Goal: Information Seeking & Learning: Understand process/instructions

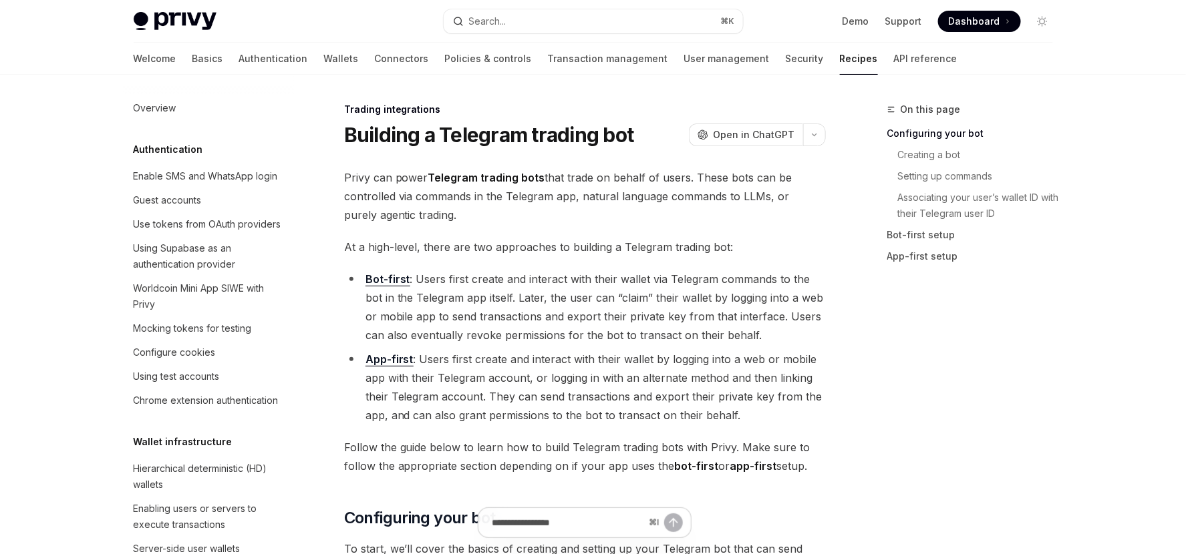
scroll to position [1297, 0]
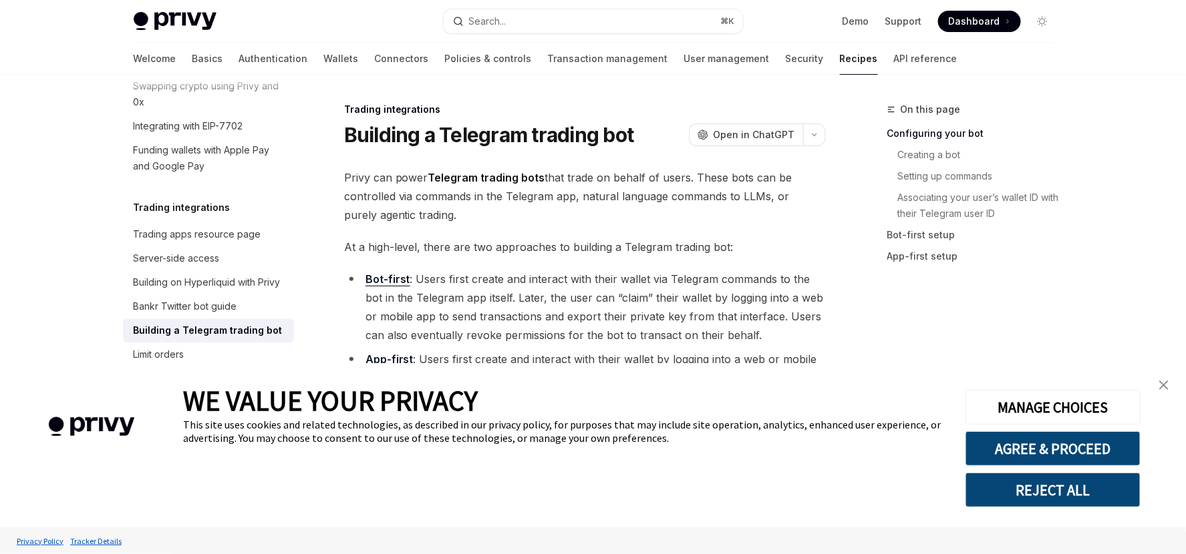
type textarea "*"
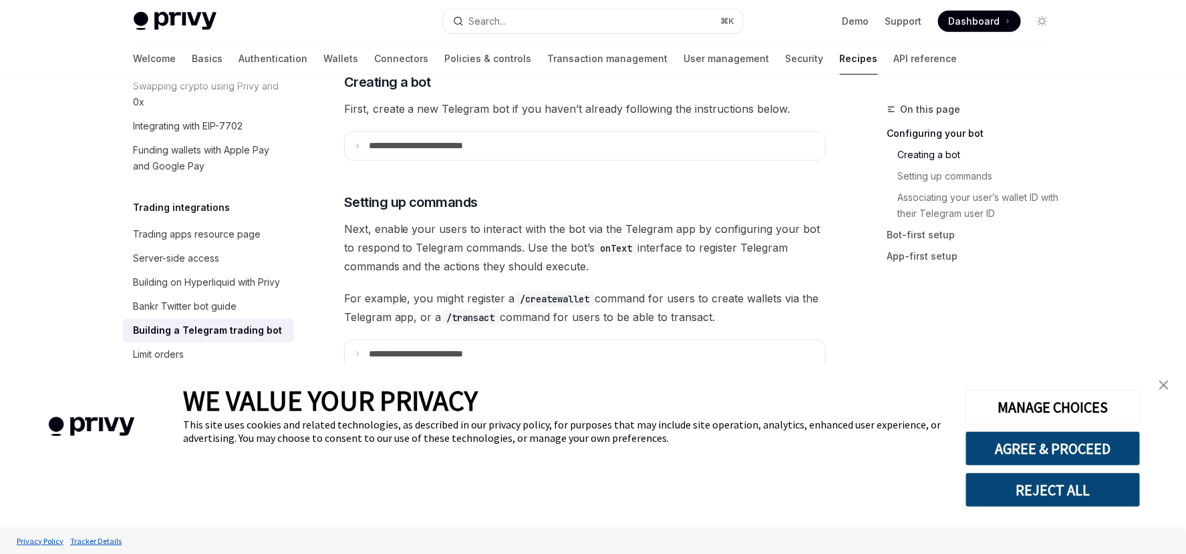
click at [1164, 388] on img "close banner" at bounding box center [1163, 385] width 9 height 9
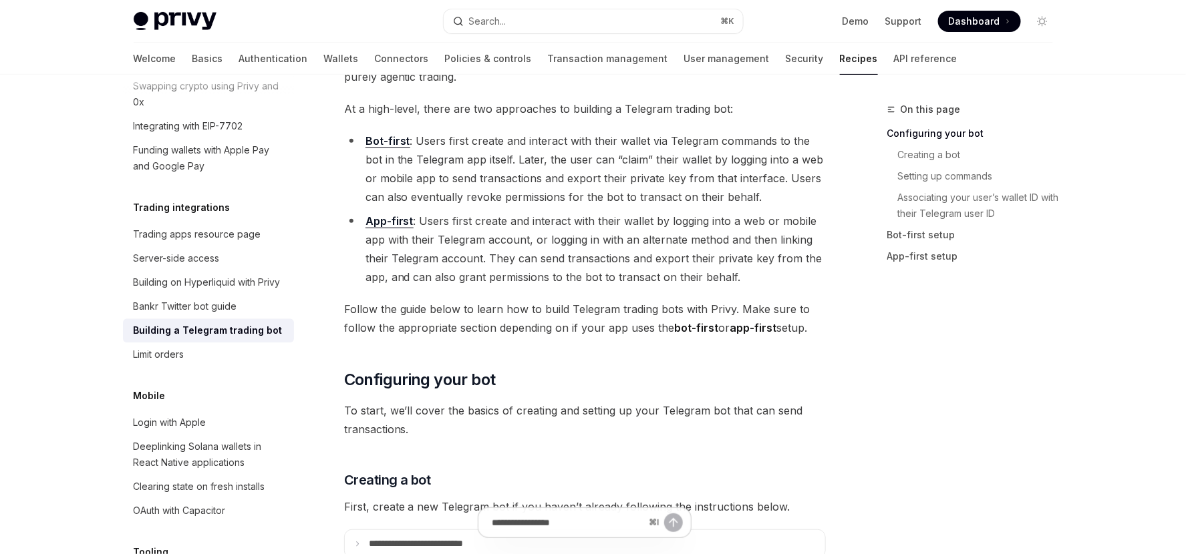
scroll to position [32, 0]
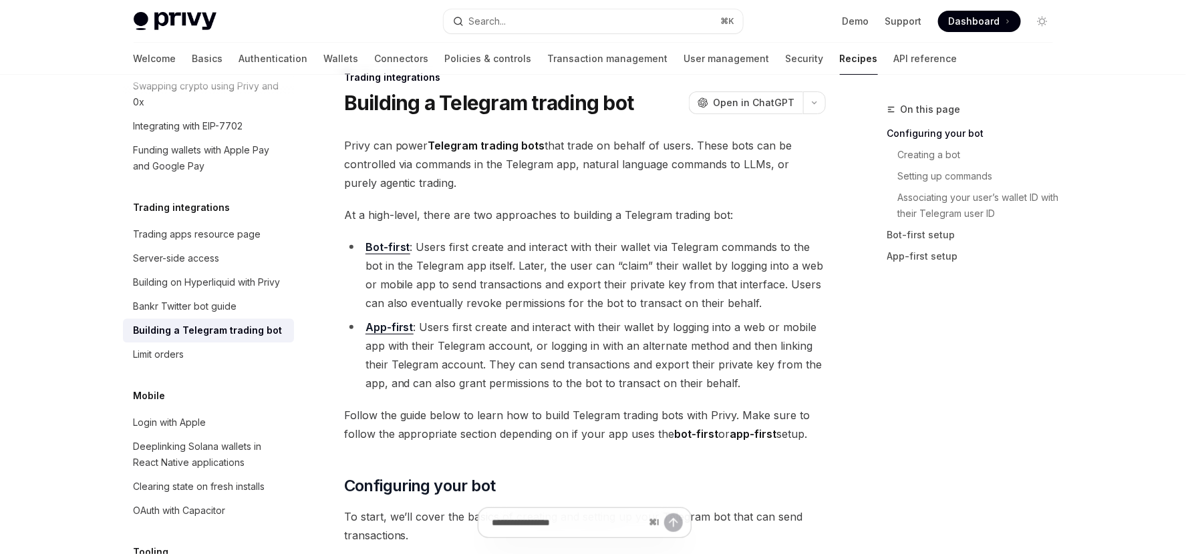
click at [381, 250] on strong "Bot-first" at bounding box center [387, 246] width 45 height 13
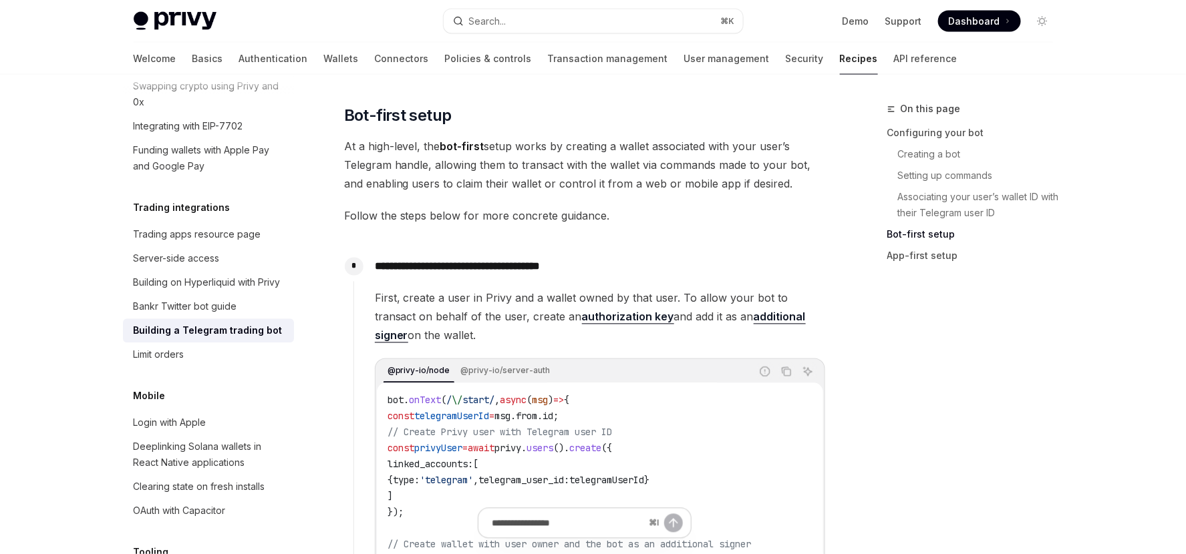
scroll to position [972, 0]
click at [426, 178] on span "At a high-level, the bot-first setup works by creating a wallet associated with…" at bounding box center [585, 164] width 482 height 56
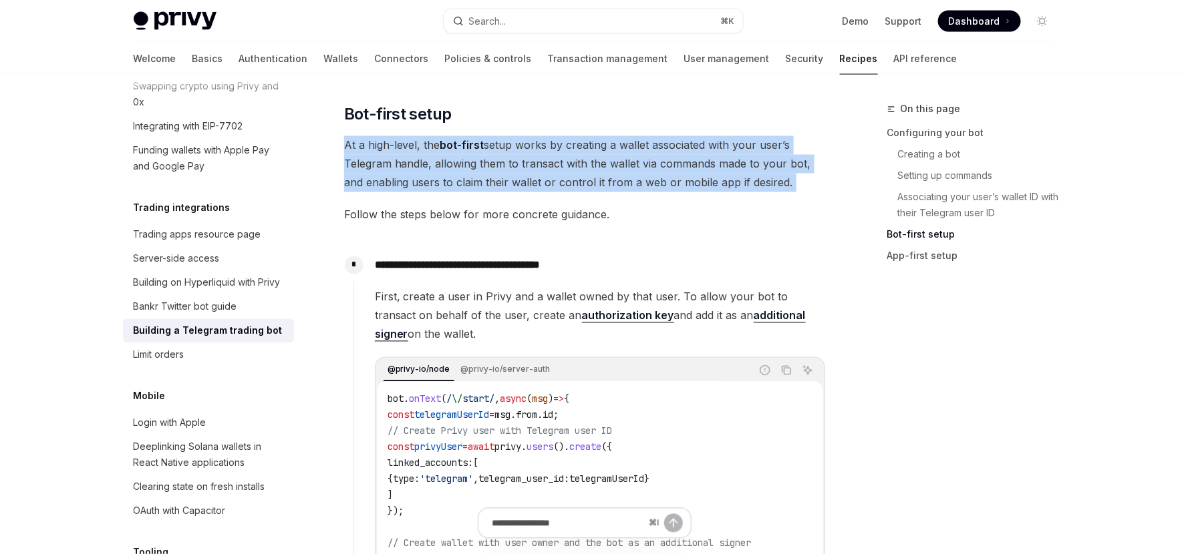
click at [426, 178] on span "At a high-level, the bot-first setup works by creating a wallet associated with…" at bounding box center [585, 164] width 482 height 56
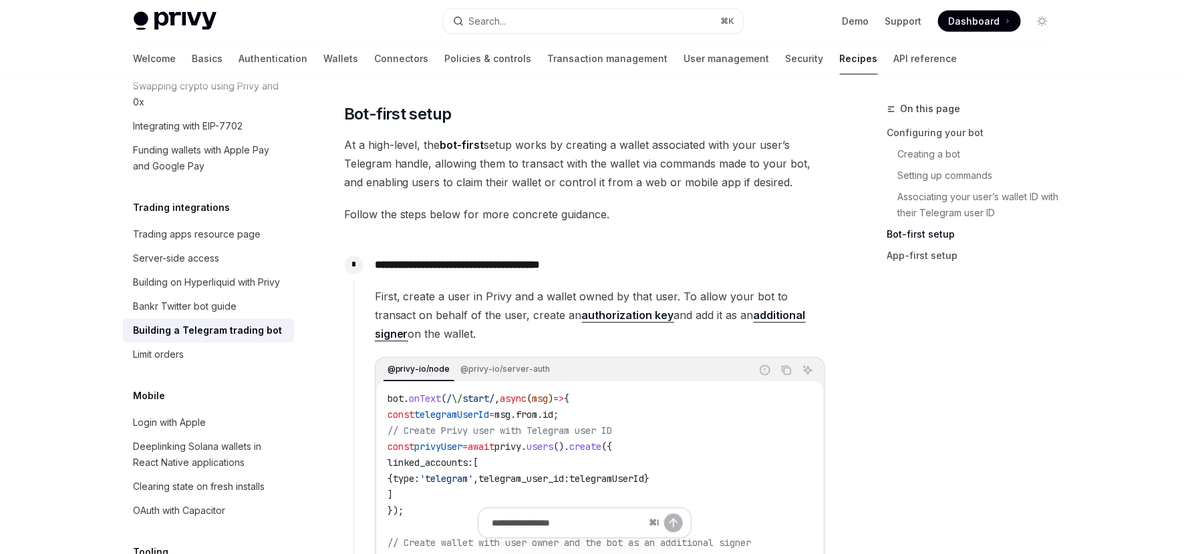
click at [465, 261] on p "**********" at bounding box center [600, 266] width 450 height 19
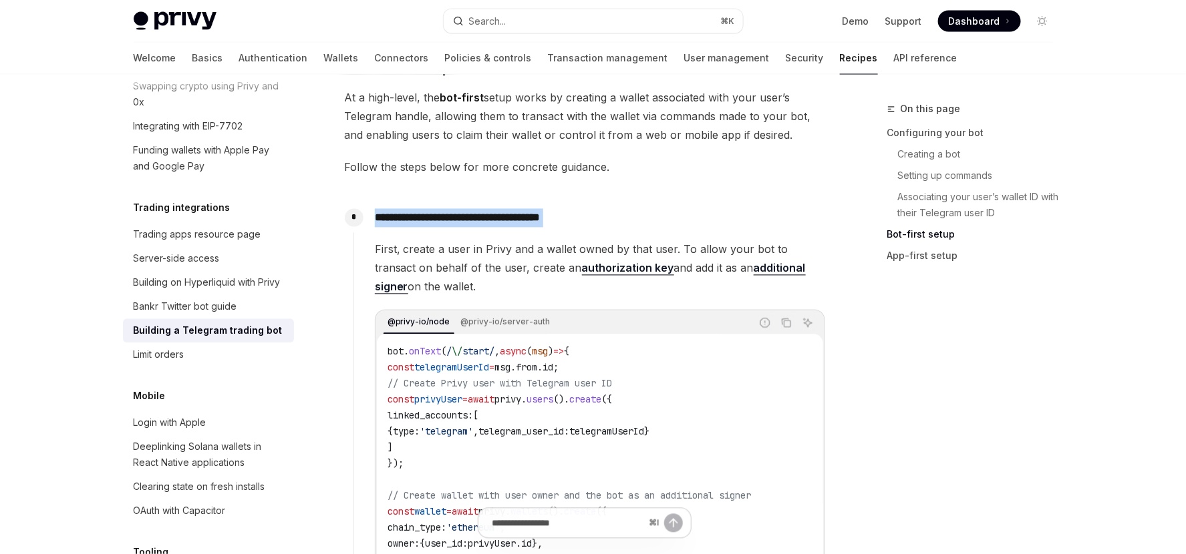
scroll to position [1019, 0]
click at [465, 261] on span "First, create a user in Privy and a wallet owned by that user. To allow your bo…" at bounding box center [600, 269] width 450 height 56
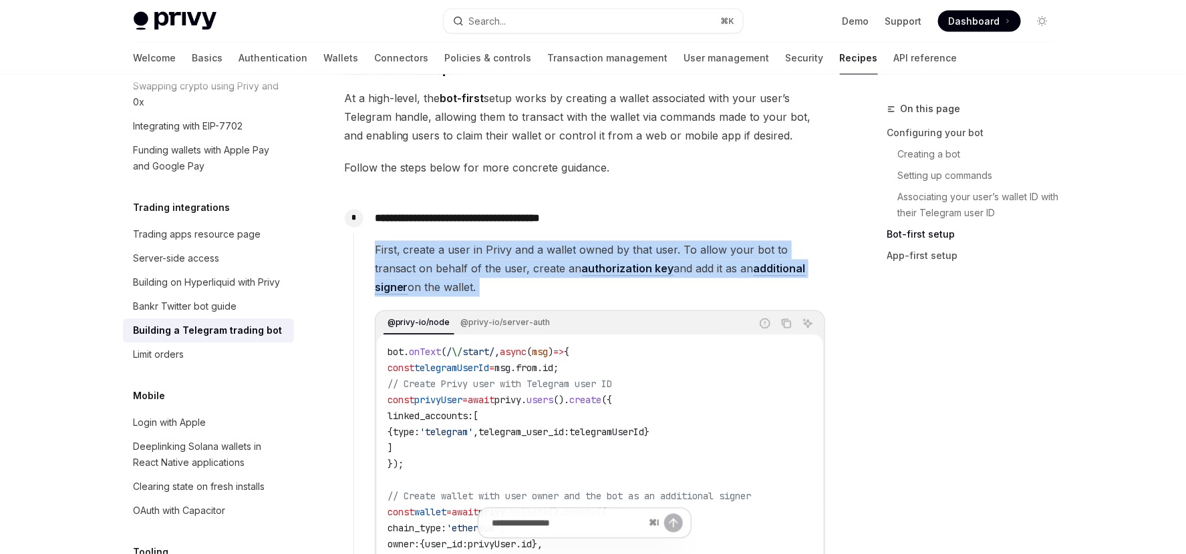
click at [465, 261] on span "First, create a user in Privy and a wallet owned by that user. To allow your bo…" at bounding box center [600, 269] width 450 height 56
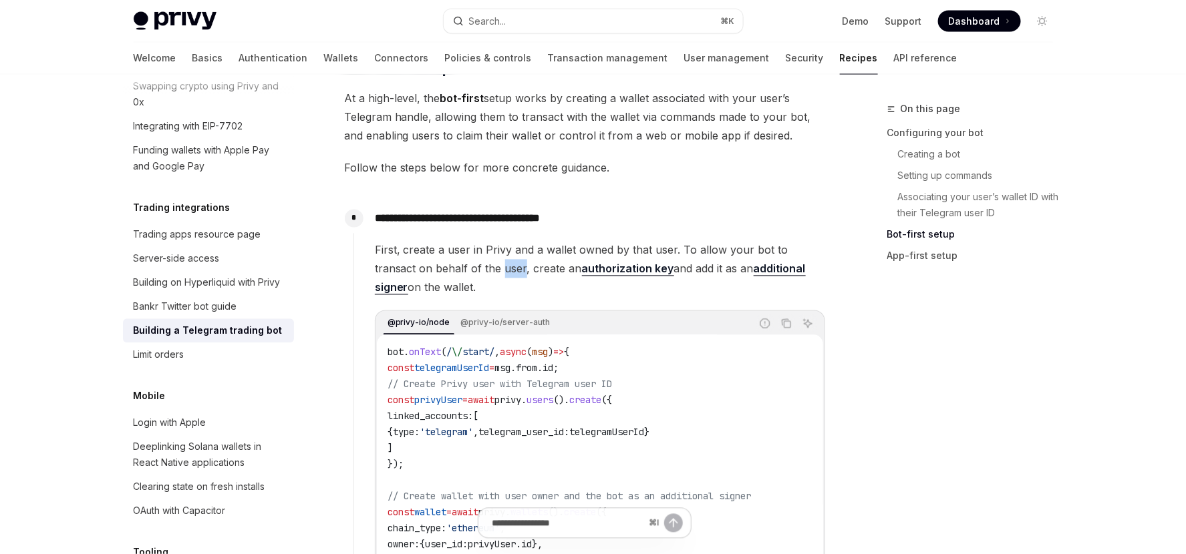
click at [465, 261] on span "First, create a user in Privy and a wallet owned by that user. To allow your bo…" at bounding box center [600, 269] width 450 height 56
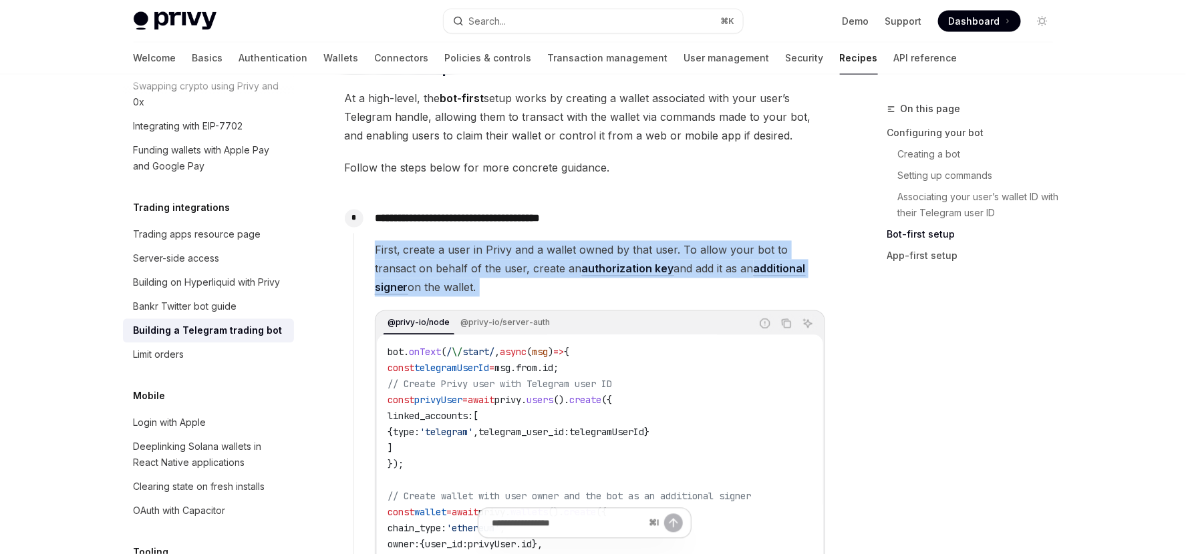
click at [465, 261] on span "First, create a user in Privy and a wallet owned by that user. To allow your bo…" at bounding box center [600, 269] width 450 height 56
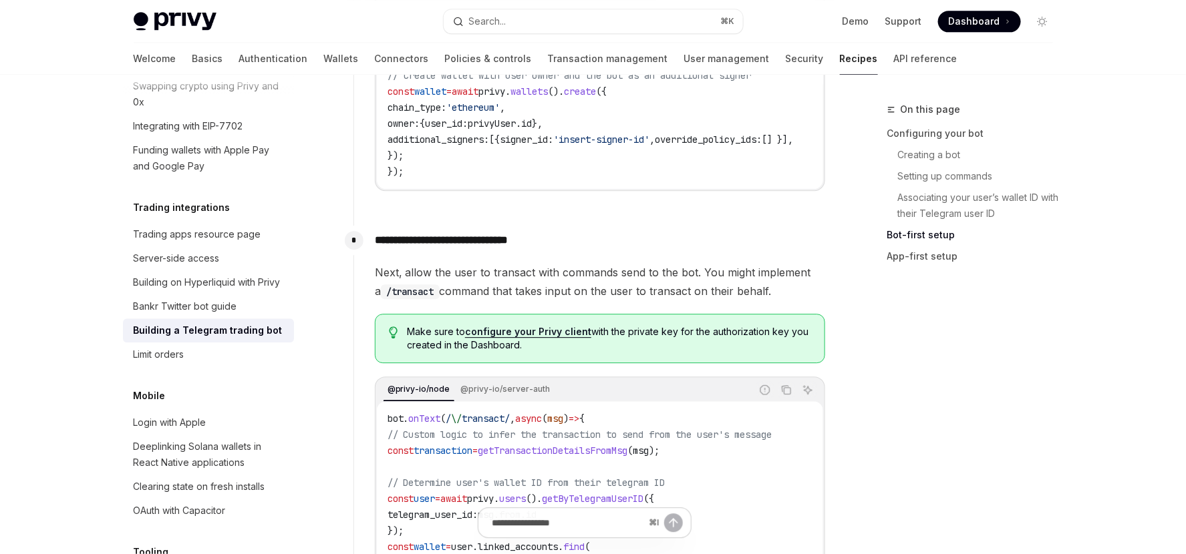
scroll to position [1441, 0]
click at [462, 274] on span "Next, allow the user to transact with commands send to the bot. You might imple…" at bounding box center [600, 281] width 450 height 37
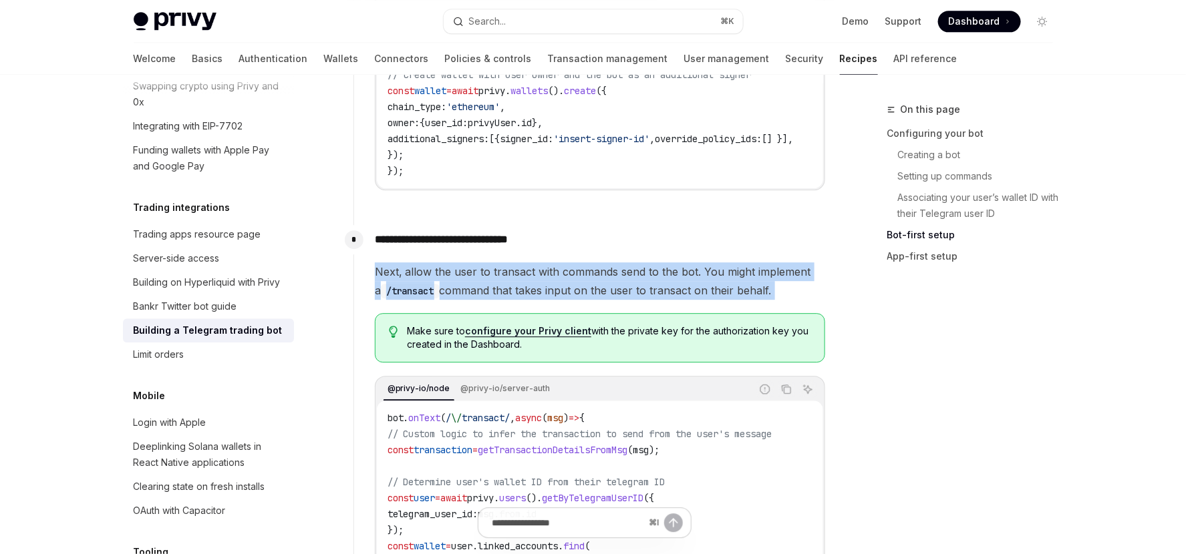
click at [462, 274] on span "Next, allow the user to transact with commands send to the bot. You might imple…" at bounding box center [600, 281] width 450 height 37
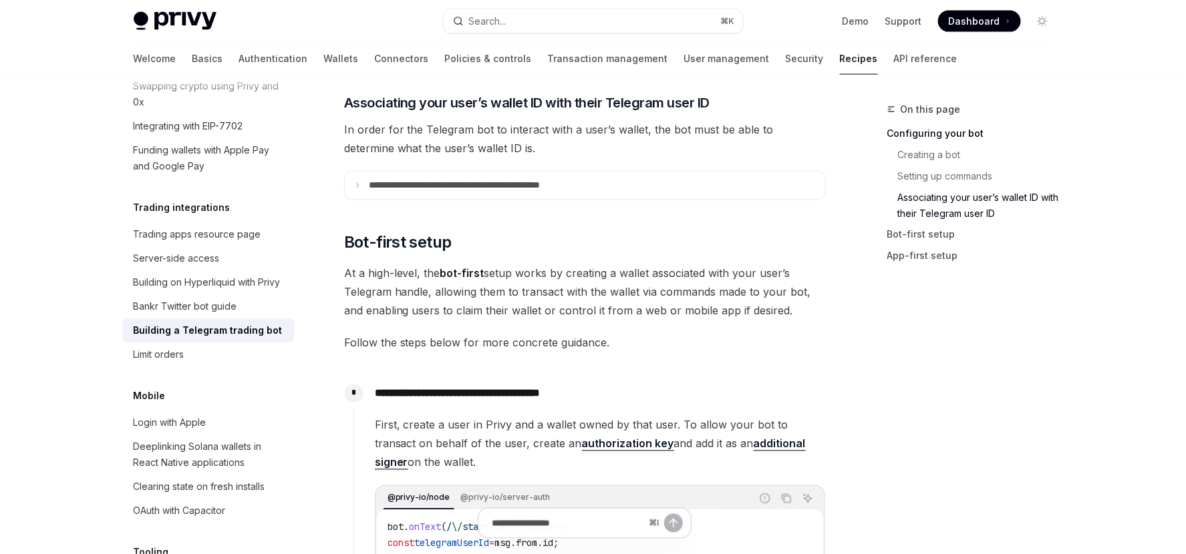
scroll to position [1043, 0]
